Goal: Transaction & Acquisition: Purchase product/service

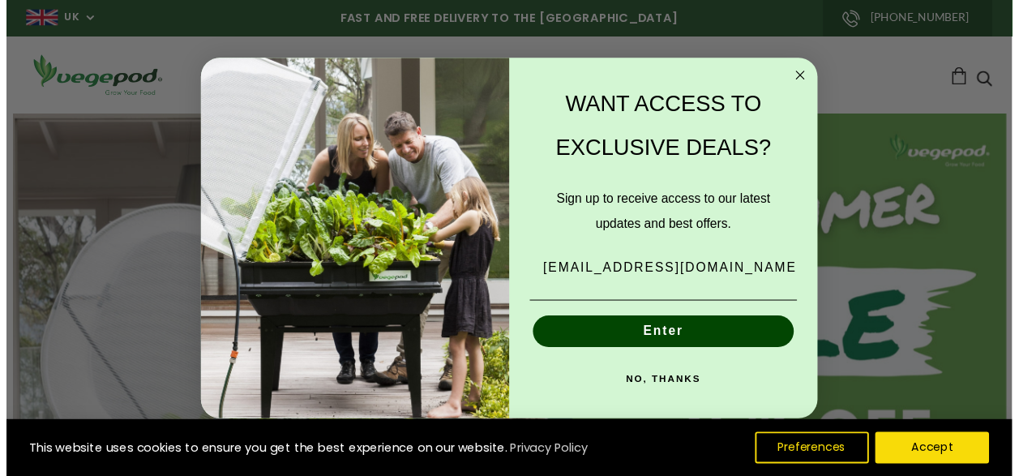
scroll to position [0, 733]
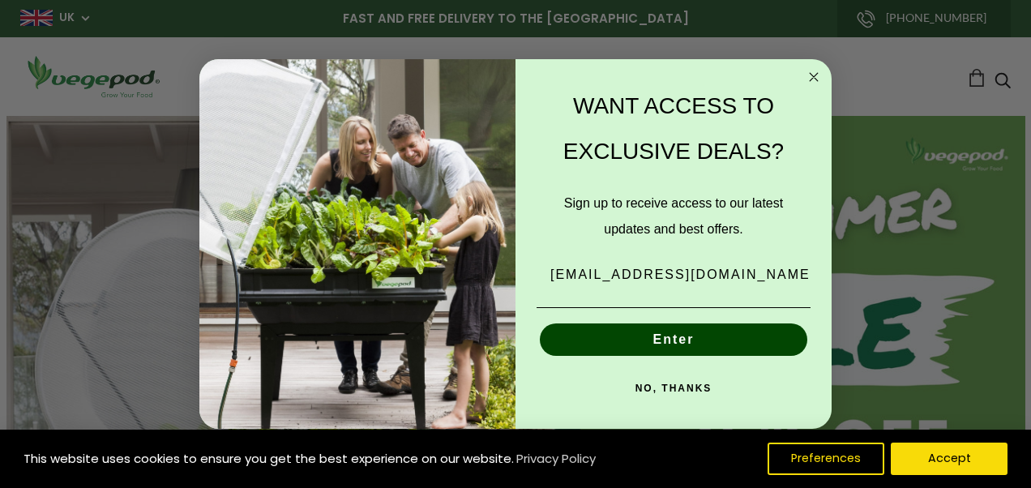
type input "divinequinta@gmail.com"
click at [676, 335] on button "Enter" at bounding box center [673, 339] width 267 height 32
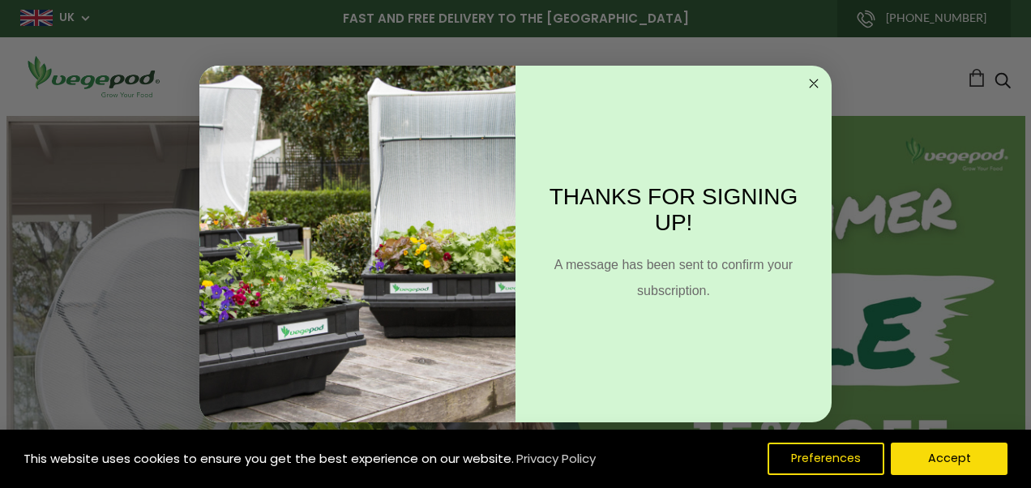
click at [809, 83] on circle "Close dialog" at bounding box center [814, 84] width 19 height 19
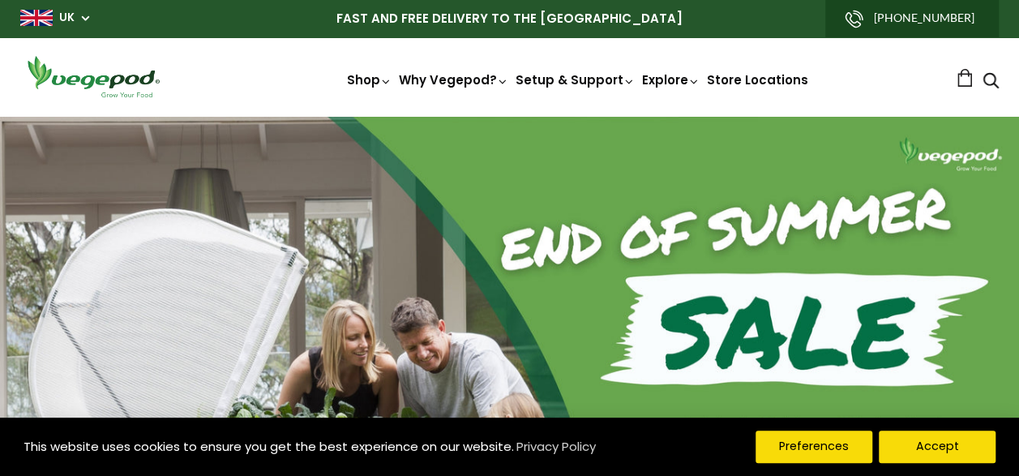
scroll to position [0, 964]
click at [796, 447] on button "Preferences" at bounding box center [813, 446] width 124 height 34
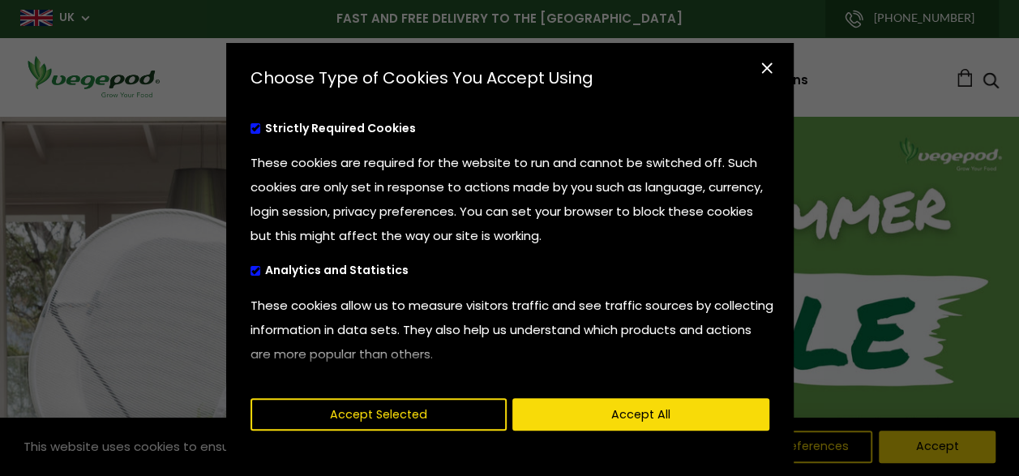
click at [250, 271] on span "cookies preferences popup" at bounding box center [255, 271] width 11 height 11
click at [250, 271] on input "Analytics and Statistics" at bounding box center [250, 268] width 0 height 11
click at [771, 240] on div "Strictly Required Cookies These cookies are required for the website to run and…" at bounding box center [508, 244] width 564 height 276
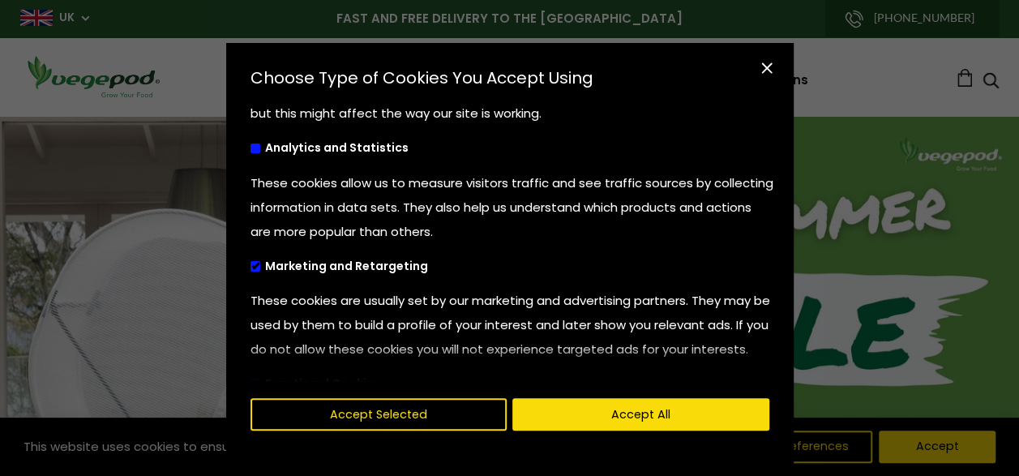
scroll to position [0, 1206]
click at [251, 261] on span "cookies preferences popup" at bounding box center [255, 266] width 11 height 11
click at [250, 260] on input "Marketing and Retargeting" at bounding box center [250, 263] width 0 height 11
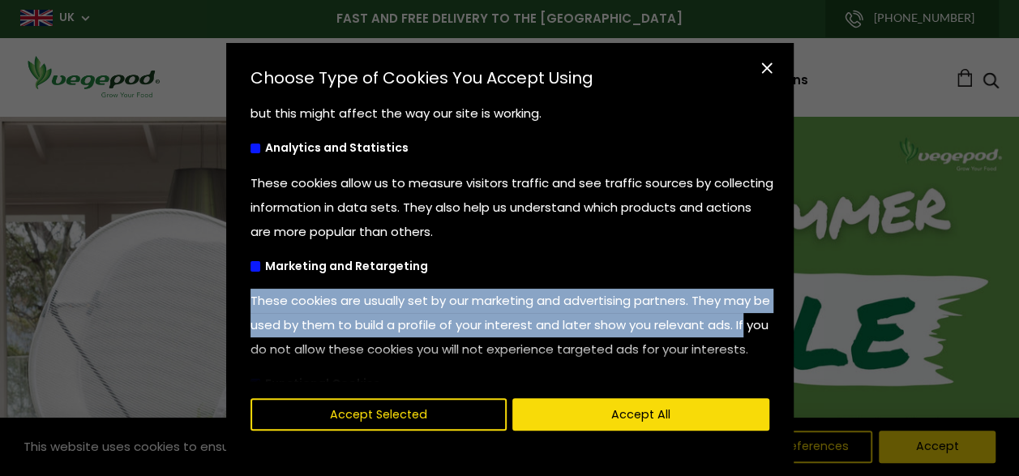
drag, startPoint x: 784, startPoint y: 235, endPoint x: 790, endPoint y: 334, distance: 99.0
click at [790, 334] on div "Choose Type of Cookies You Accept Using Strictly Required Cookies These cookies…" at bounding box center [509, 238] width 1019 height 476
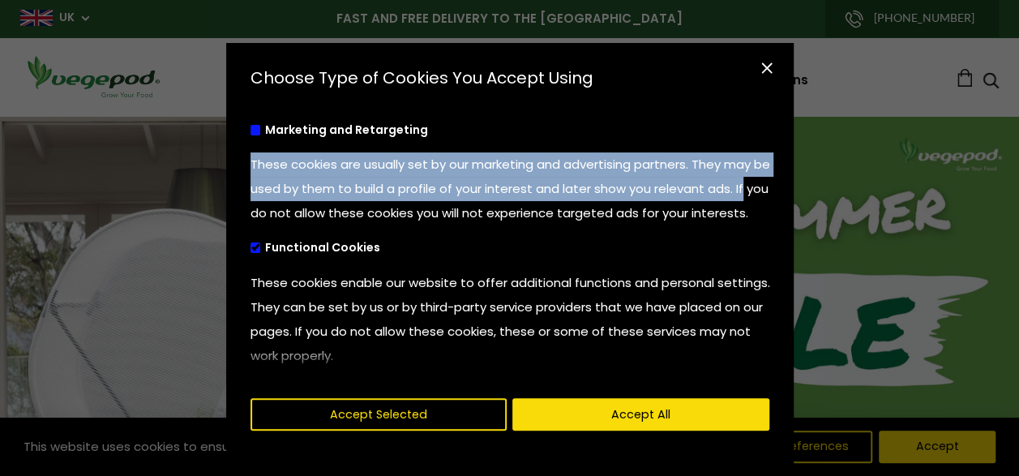
scroll to position [264, 0]
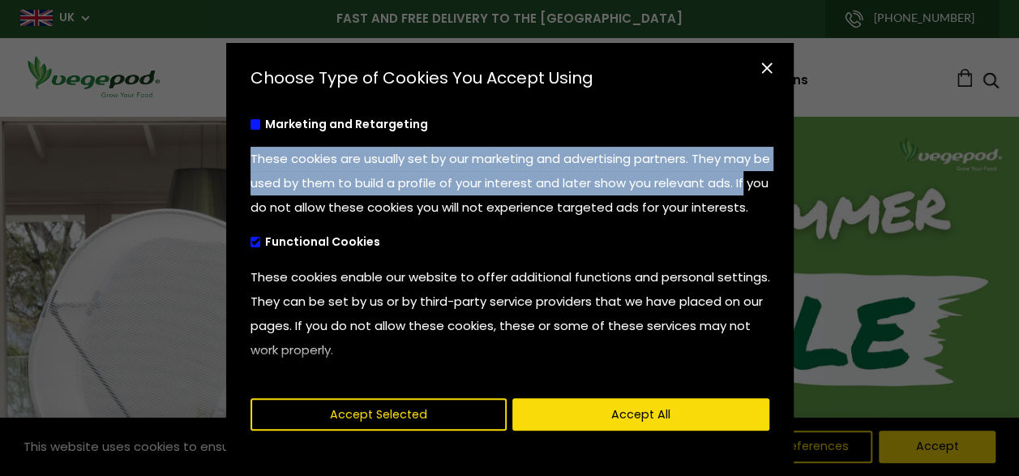
click at [251, 247] on span "cookies preferences popup" at bounding box center [255, 242] width 11 height 11
click at [250, 246] on input "Functional Cookies" at bounding box center [250, 240] width 0 height 11
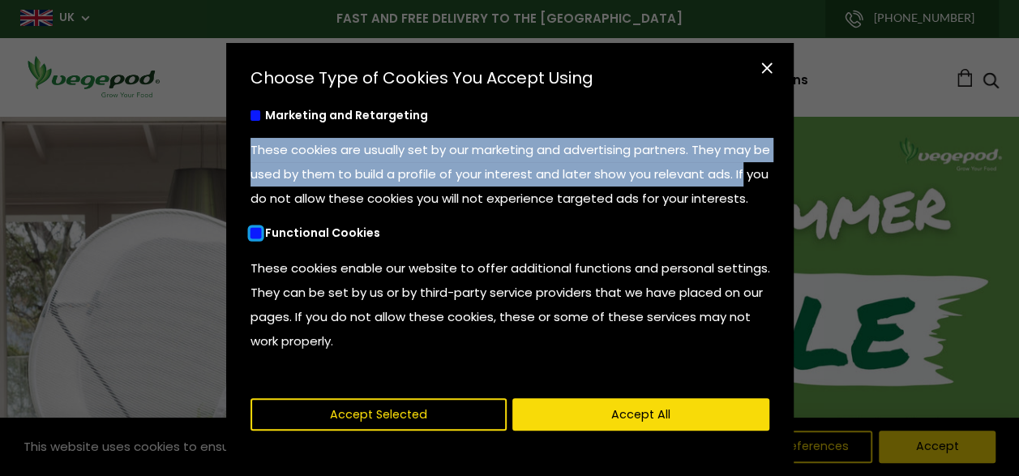
scroll to position [0, 1447]
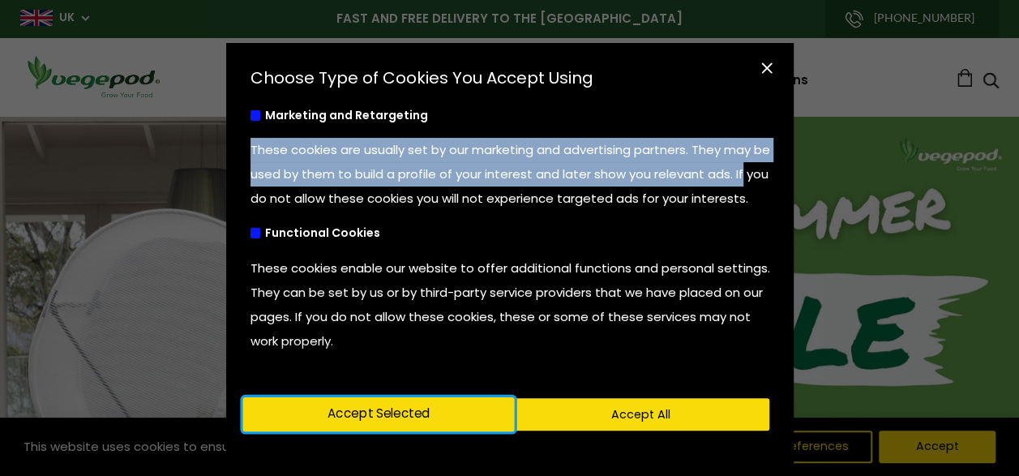
click at [452, 425] on button "Accept Selected" at bounding box center [377, 414] width 271 height 34
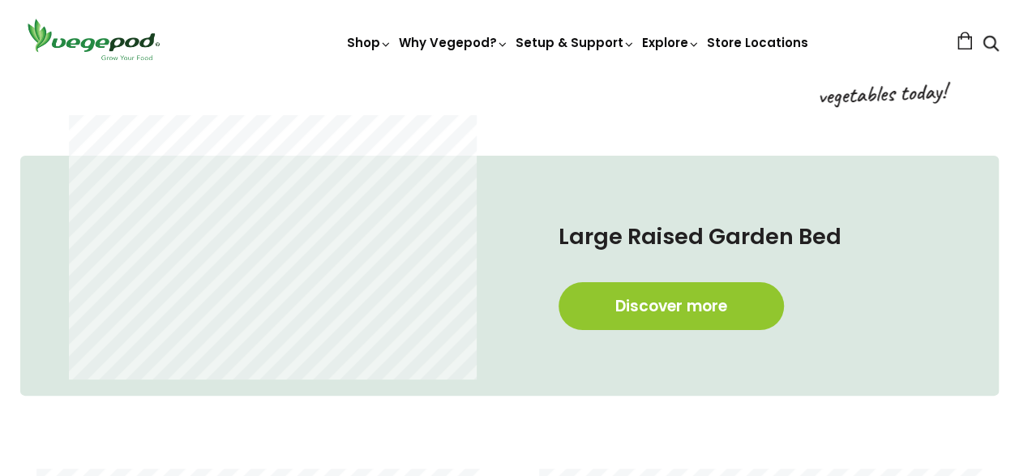
scroll to position [660, 0]
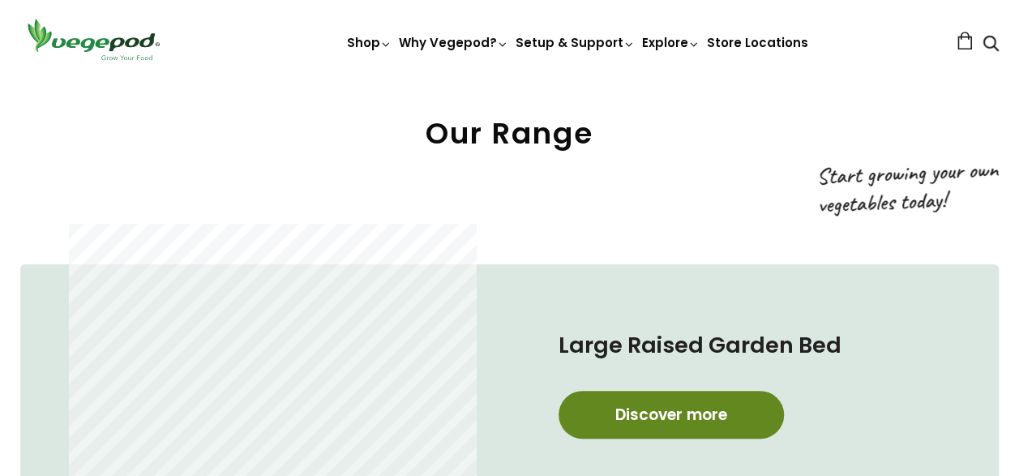
click at [648, 402] on link "Discover more" at bounding box center [670, 415] width 225 height 48
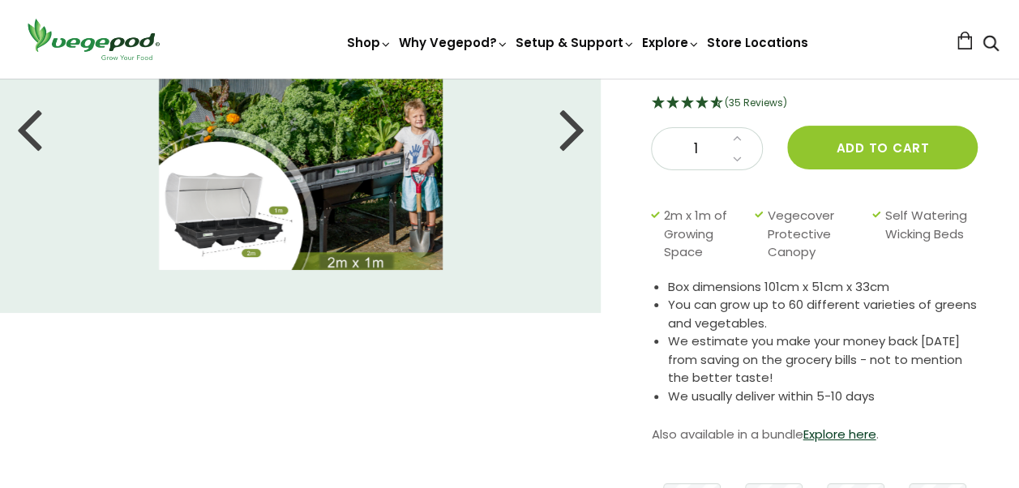
scroll to position [79, 0]
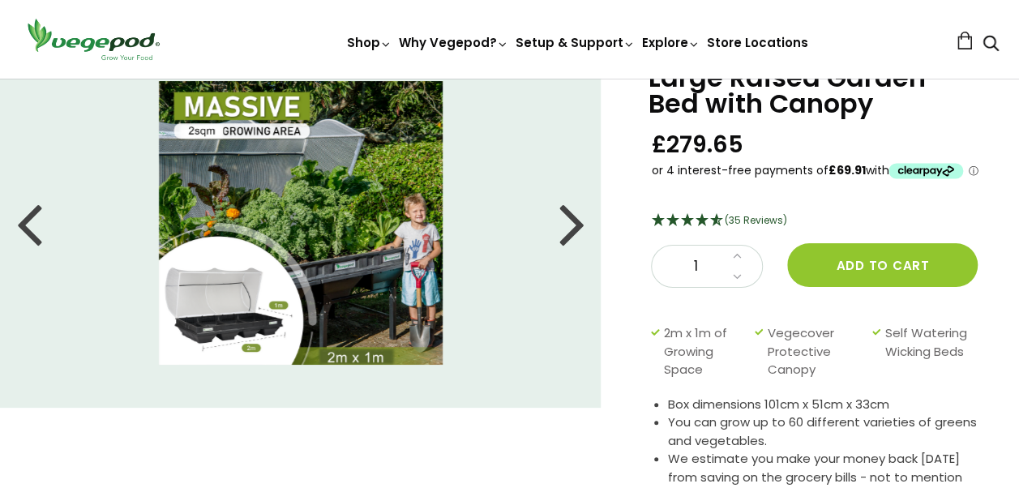
click at [577, 224] on div at bounding box center [571, 222] width 26 height 73
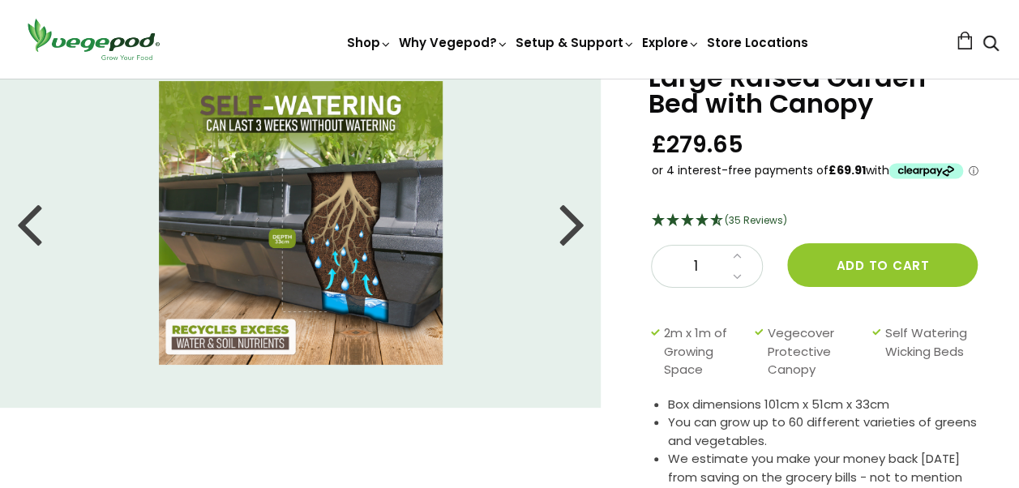
click at [577, 224] on div at bounding box center [571, 222] width 26 height 73
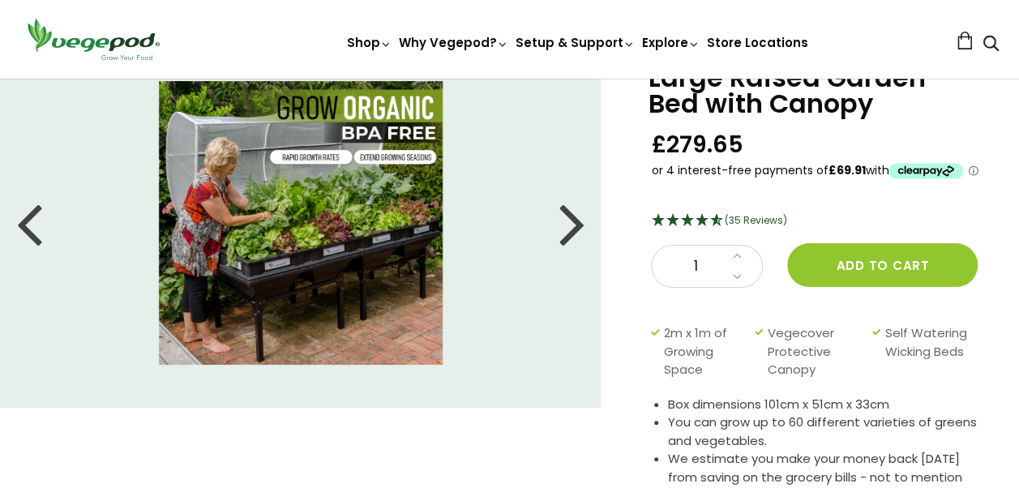
click at [577, 224] on div at bounding box center [571, 222] width 26 height 73
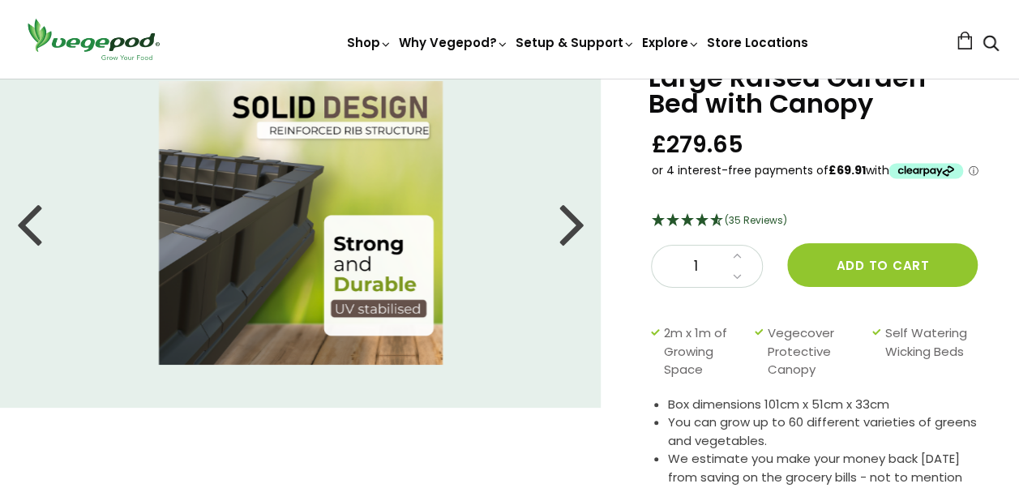
click at [577, 224] on div at bounding box center [571, 222] width 26 height 73
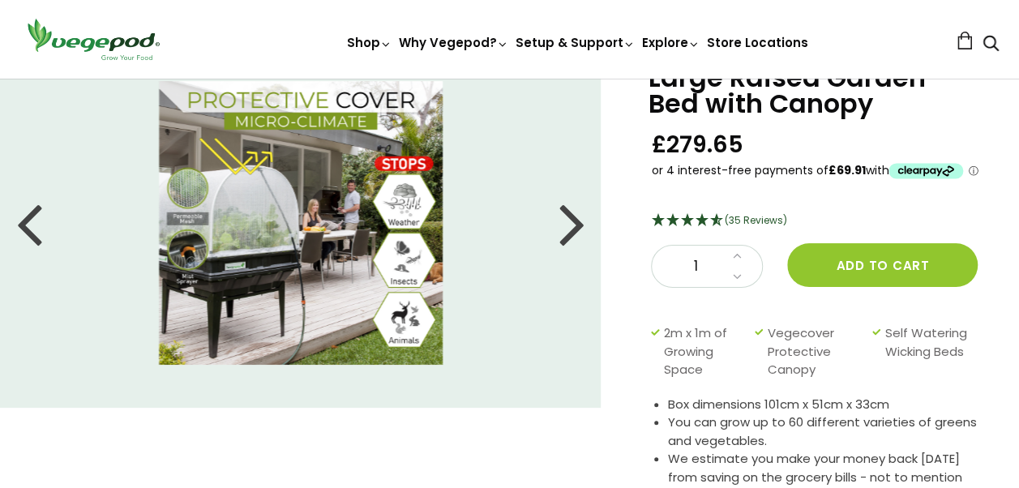
click at [577, 224] on div at bounding box center [571, 222] width 26 height 73
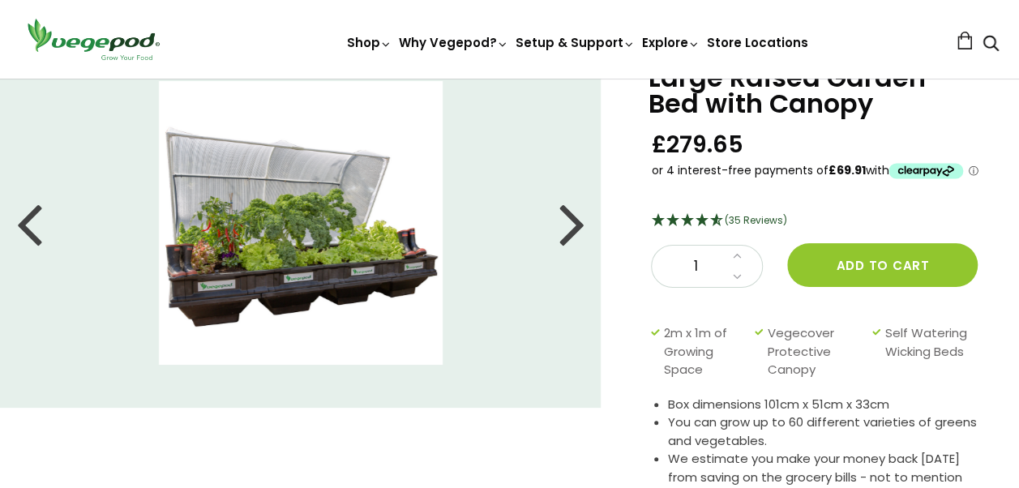
click at [577, 224] on div at bounding box center [571, 222] width 26 height 73
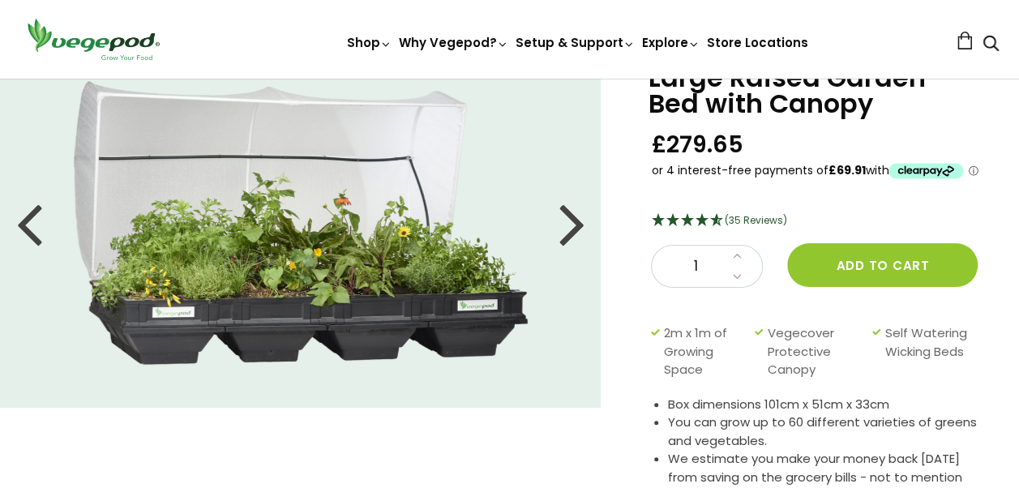
click at [577, 224] on div at bounding box center [571, 222] width 26 height 73
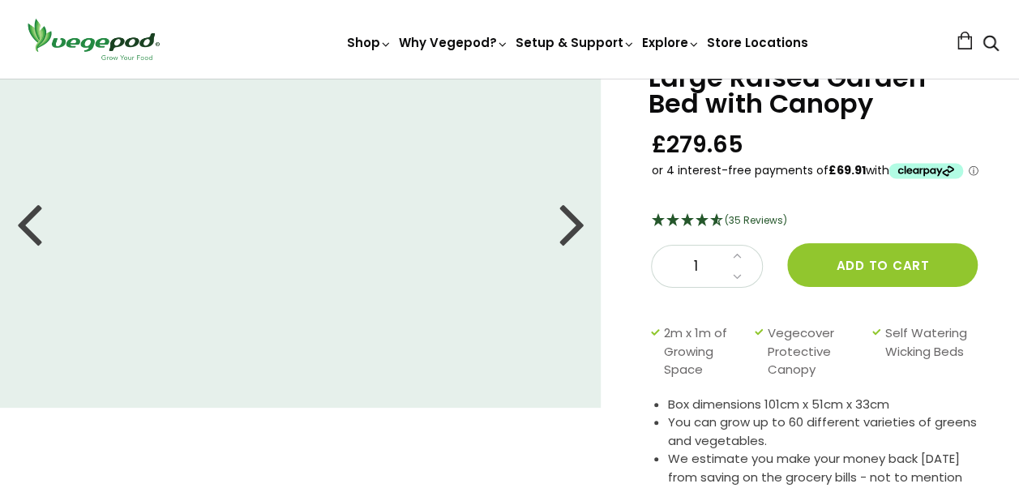
click at [577, 224] on div at bounding box center [571, 222] width 26 height 73
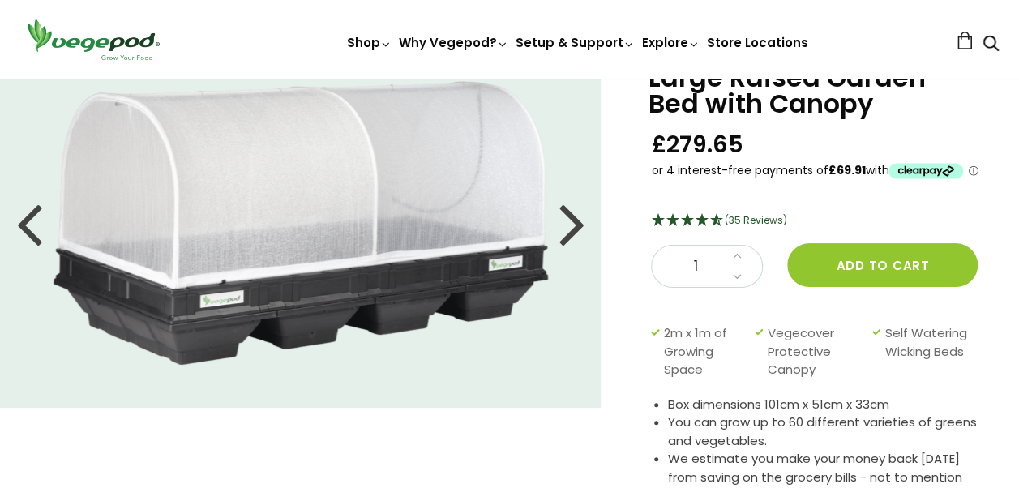
click at [577, 224] on div at bounding box center [571, 222] width 26 height 73
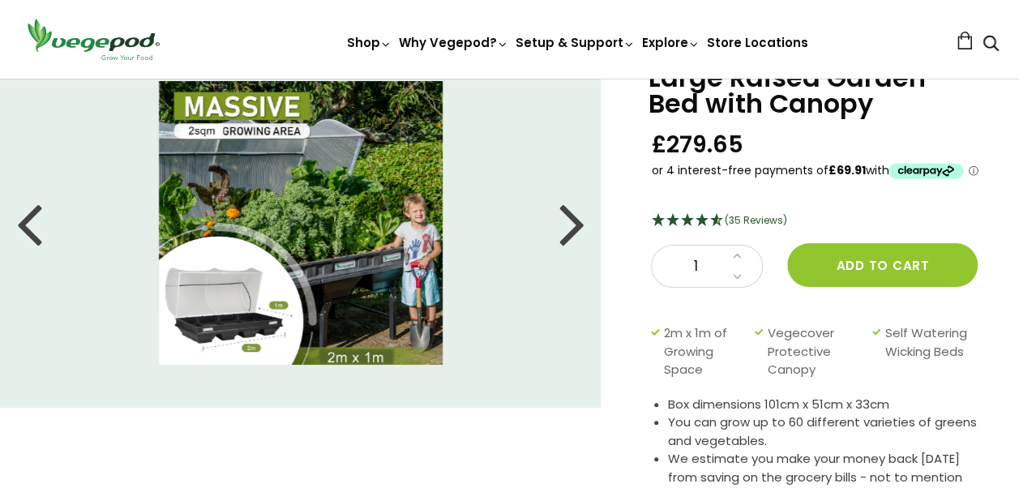
click at [577, 224] on div at bounding box center [571, 222] width 26 height 73
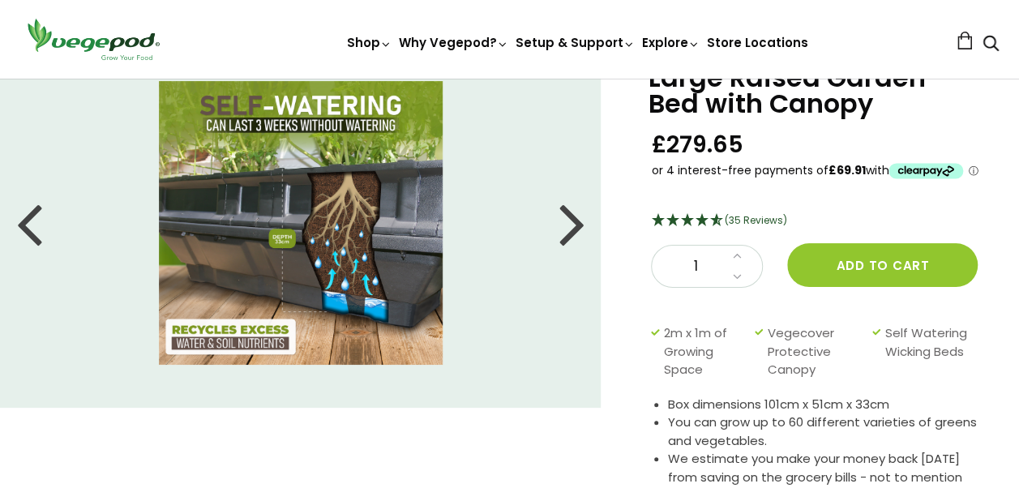
click at [577, 224] on div at bounding box center [571, 222] width 26 height 73
